Goal: Information Seeking & Learning: Learn about a topic

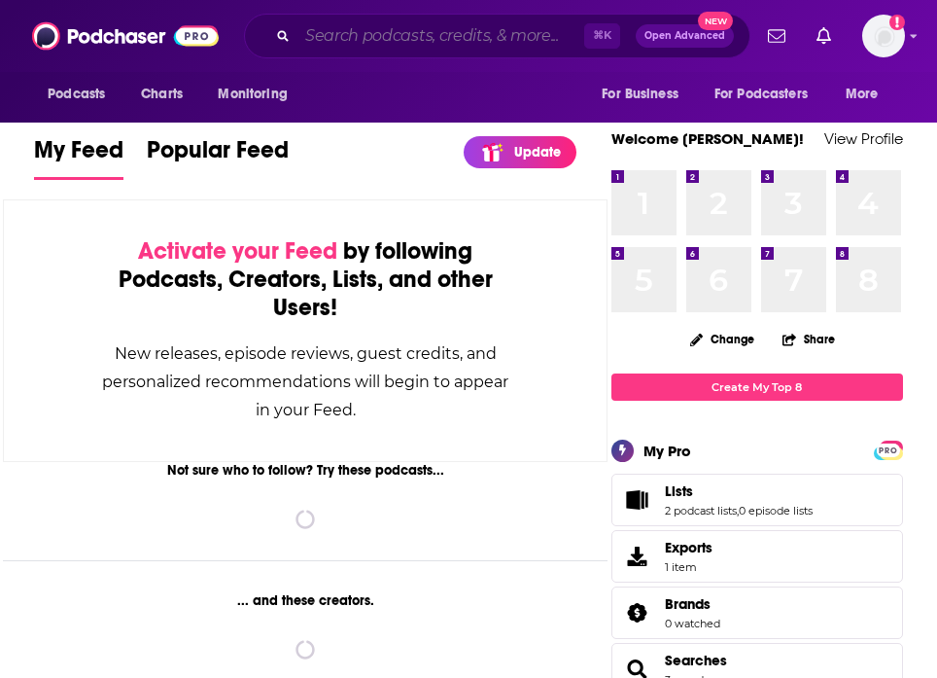
click at [421, 30] on input "Search podcasts, credits, & more..." at bounding box center [441, 35] width 287 height 31
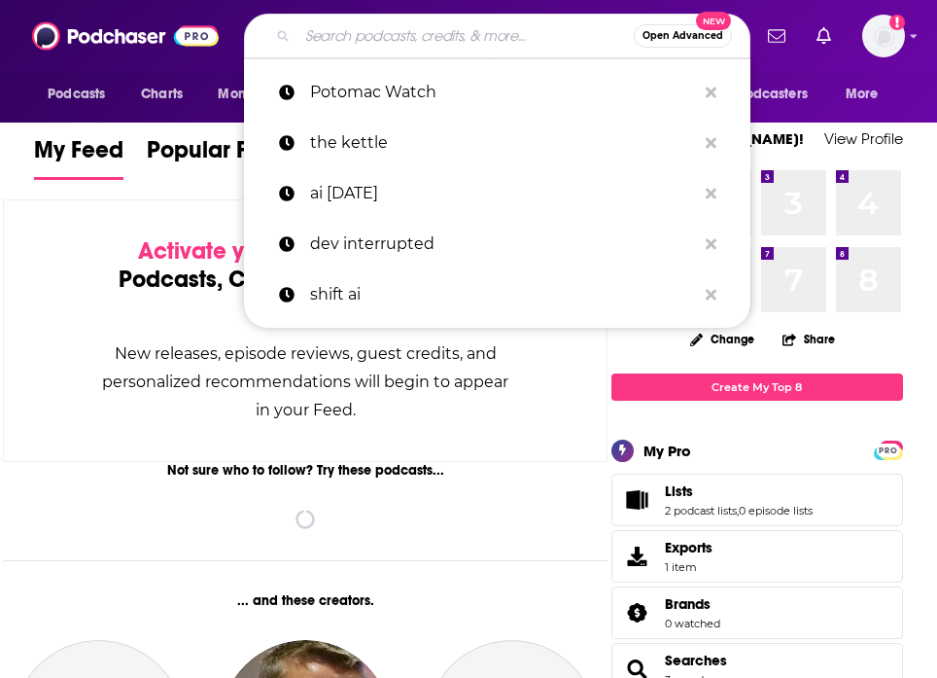
paste input "Do they have Vcs on at all?"
type input "Do they have Vcs on at all?"
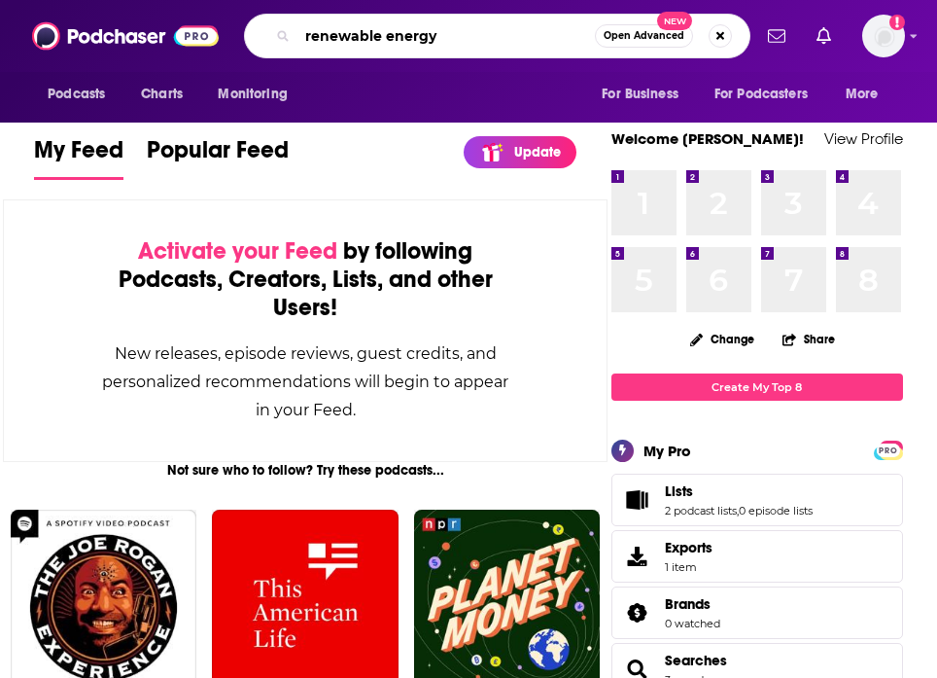
type input "renewable energy"
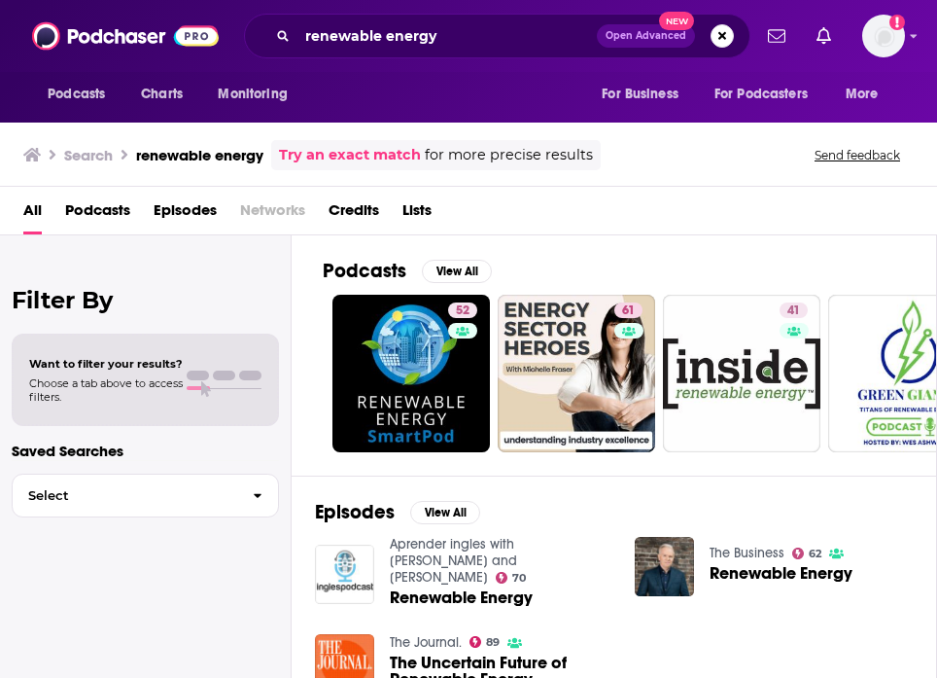
click at [115, 213] on span "Podcasts" at bounding box center [97, 214] width 65 height 40
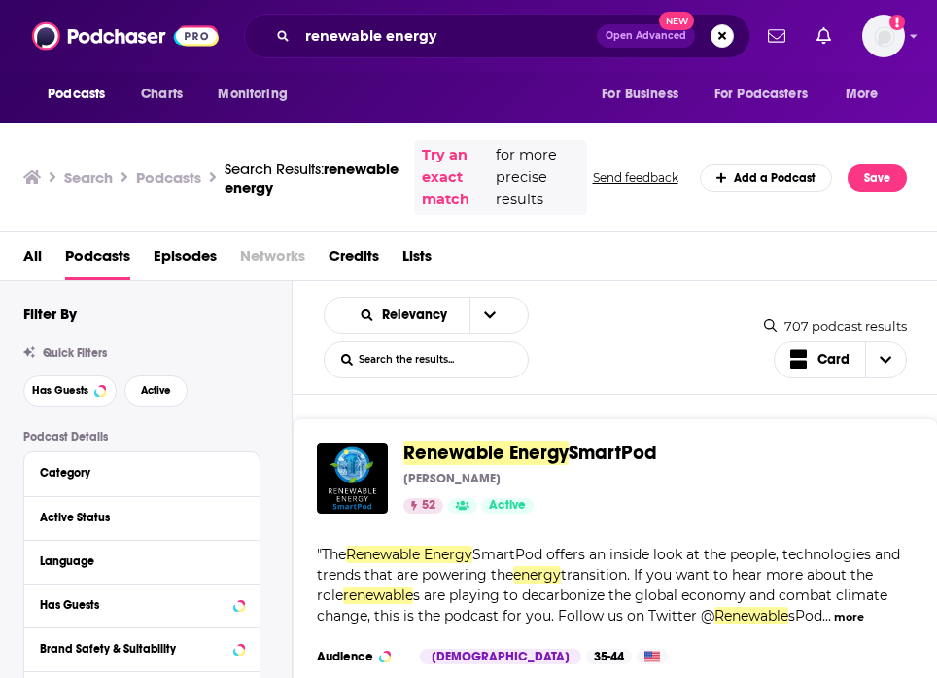
click at [569, 444] on span "SmartPod" at bounding box center [613, 453] width 88 height 24
